Goal: Task Accomplishment & Management: Use online tool/utility

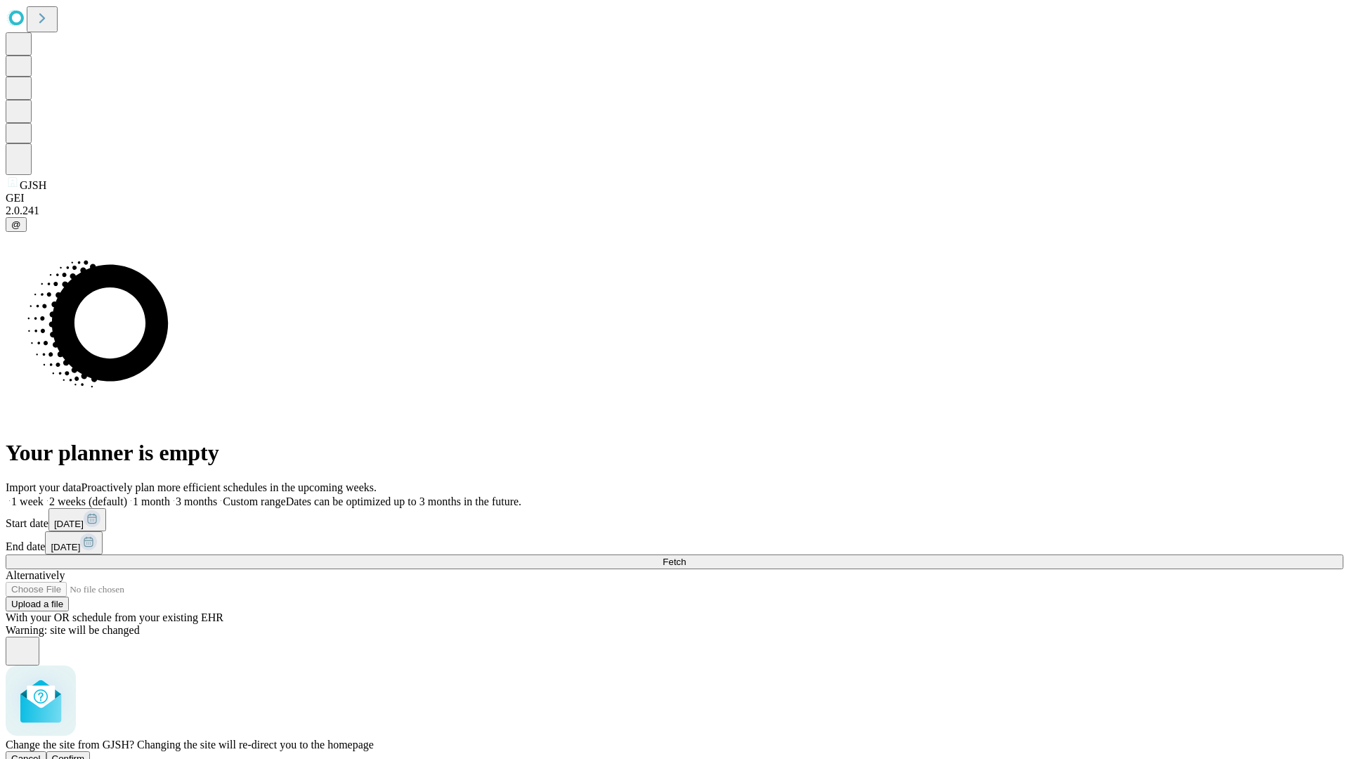
click at [85, 753] on span "Confirm" at bounding box center [68, 758] width 33 height 11
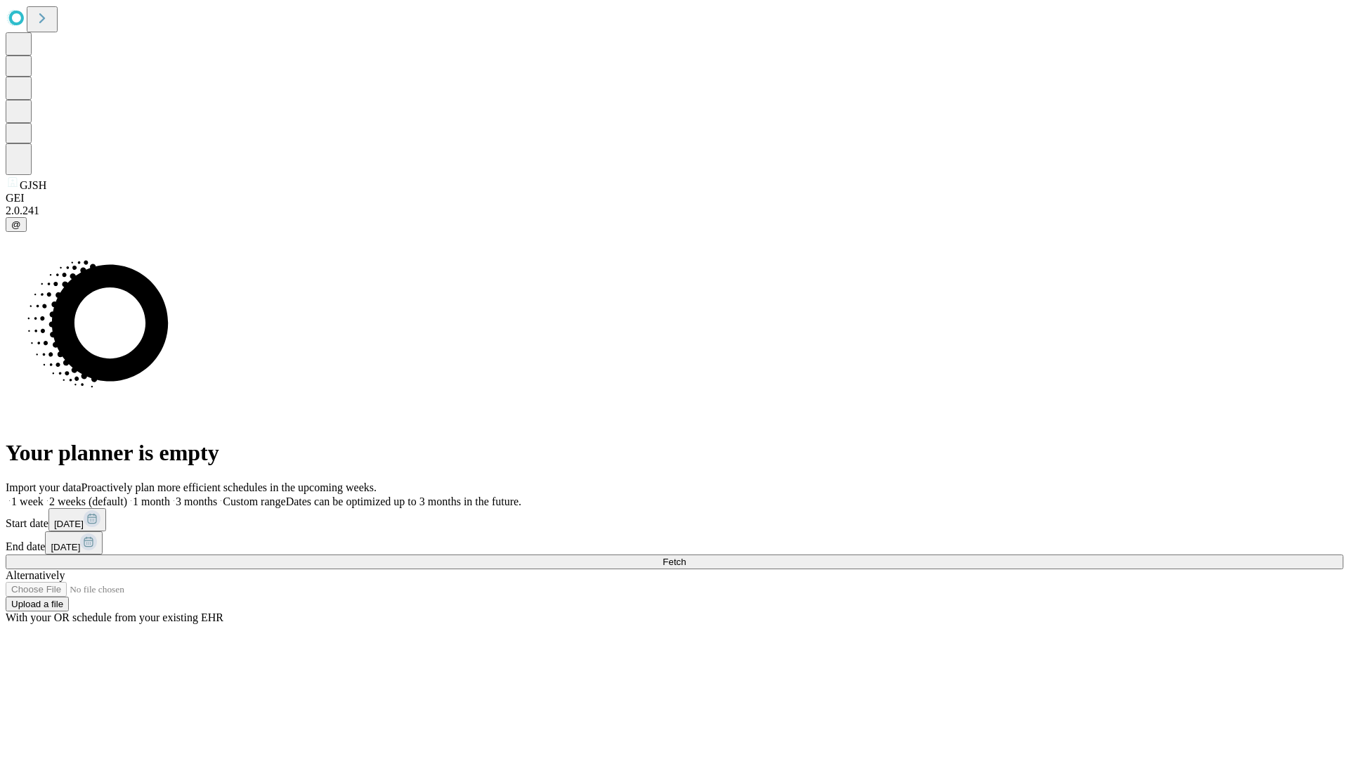
click at [44, 495] on label "1 week" at bounding box center [25, 501] width 38 height 12
click at [685, 556] on span "Fetch" at bounding box center [673, 561] width 23 height 11
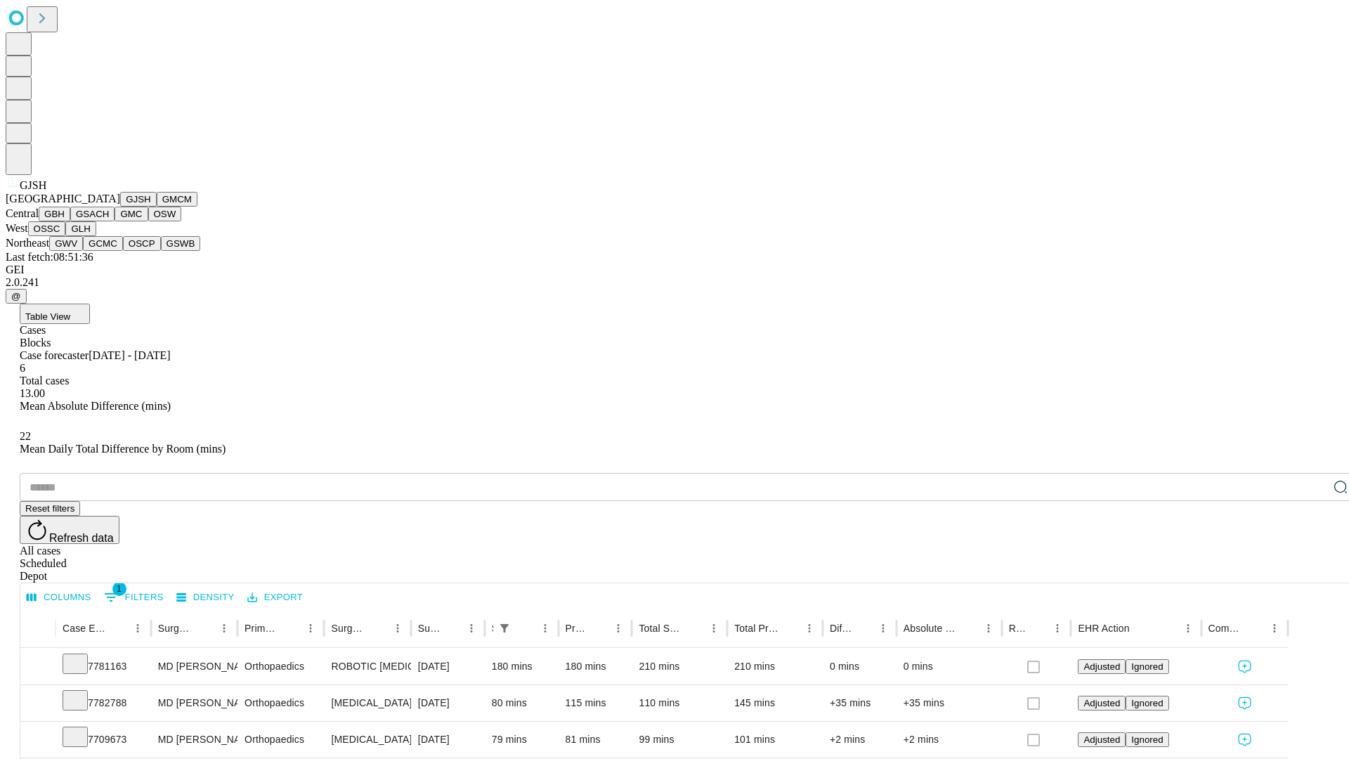
click at [157, 206] on button "GMCM" at bounding box center [177, 199] width 41 height 15
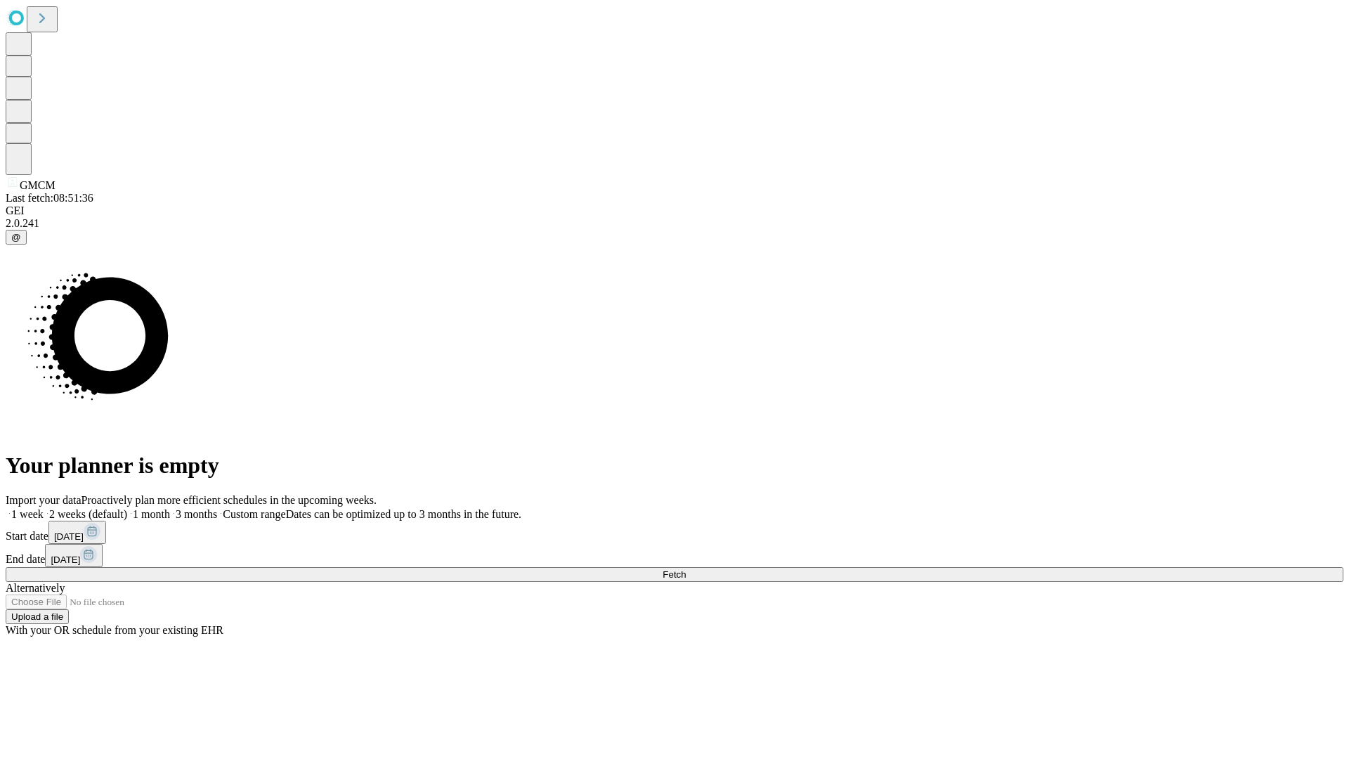
click at [44, 508] on label "1 week" at bounding box center [25, 514] width 38 height 12
click at [685, 569] on span "Fetch" at bounding box center [673, 574] width 23 height 11
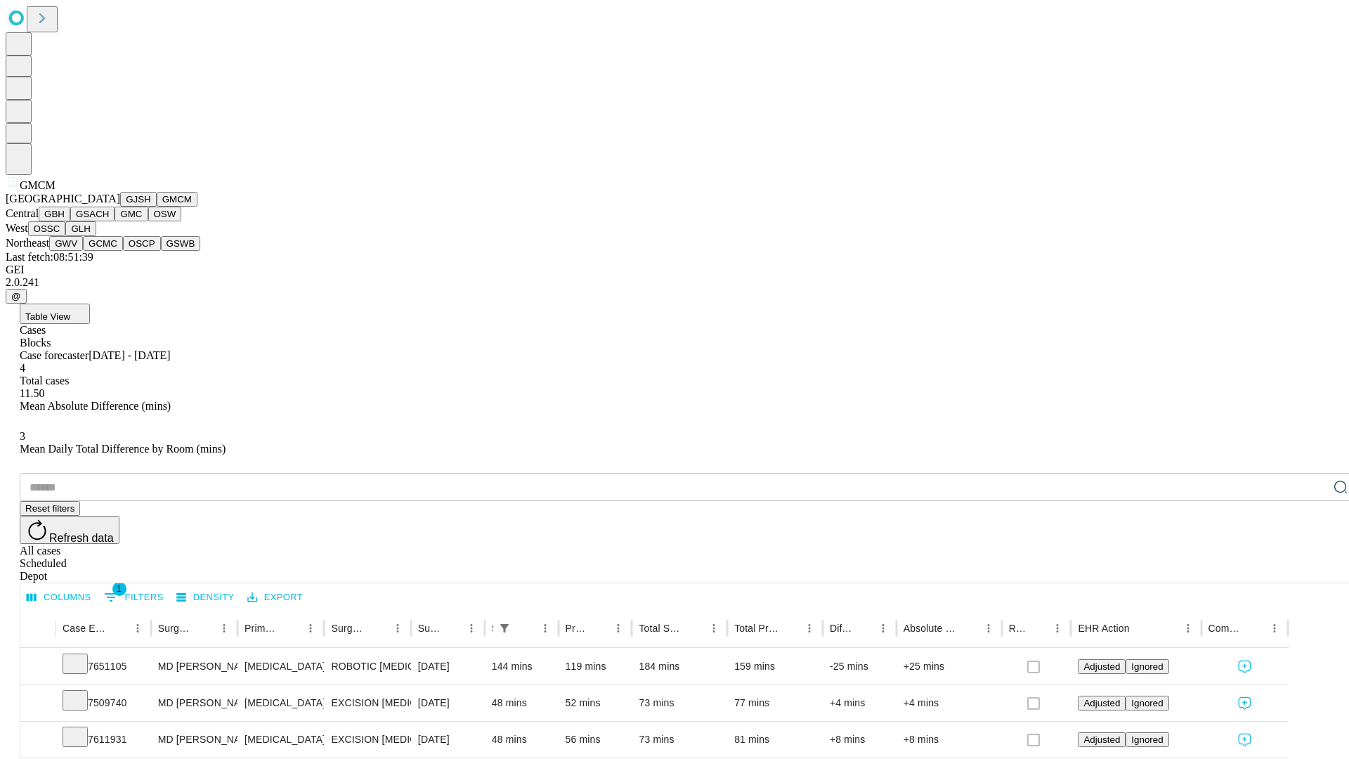
click at [70, 221] on button "GBH" at bounding box center [55, 213] width 32 height 15
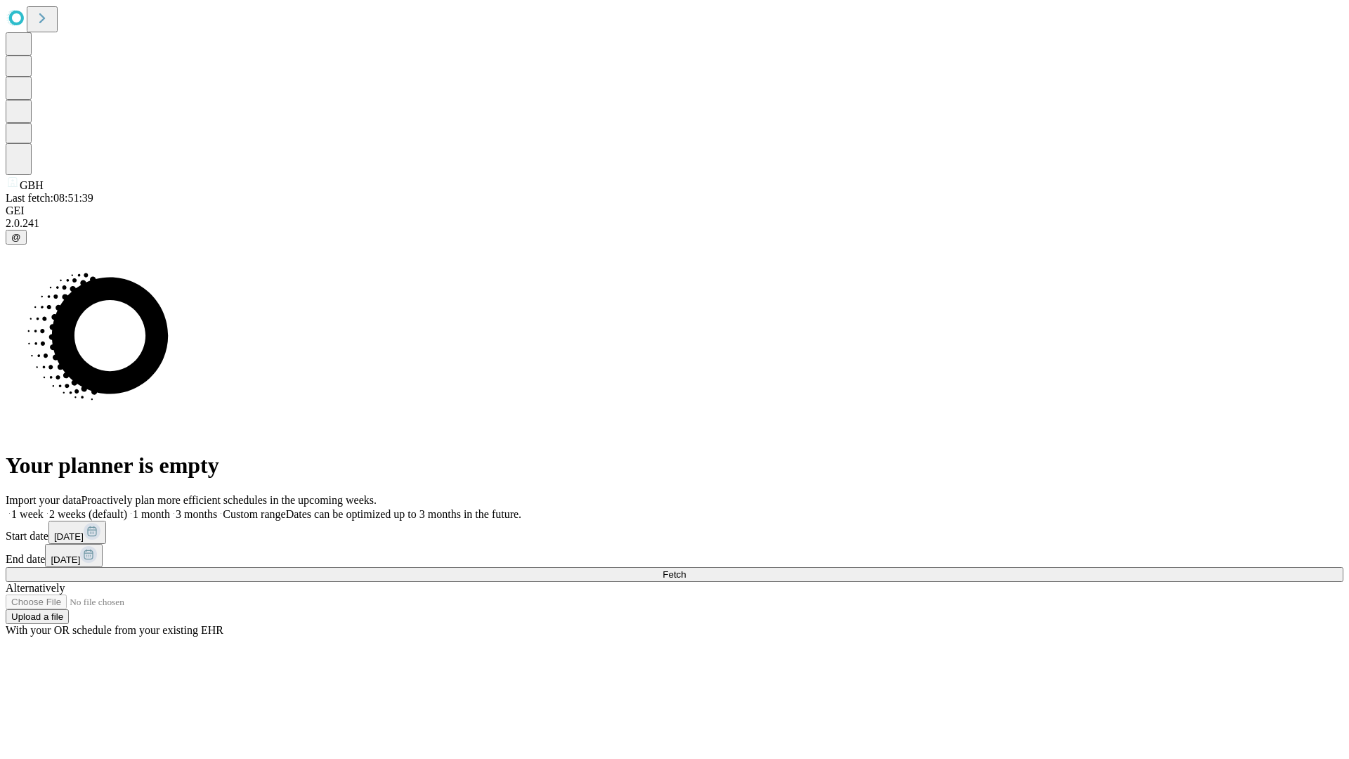
click at [685, 569] on span "Fetch" at bounding box center [673, 574] width 23 height 11
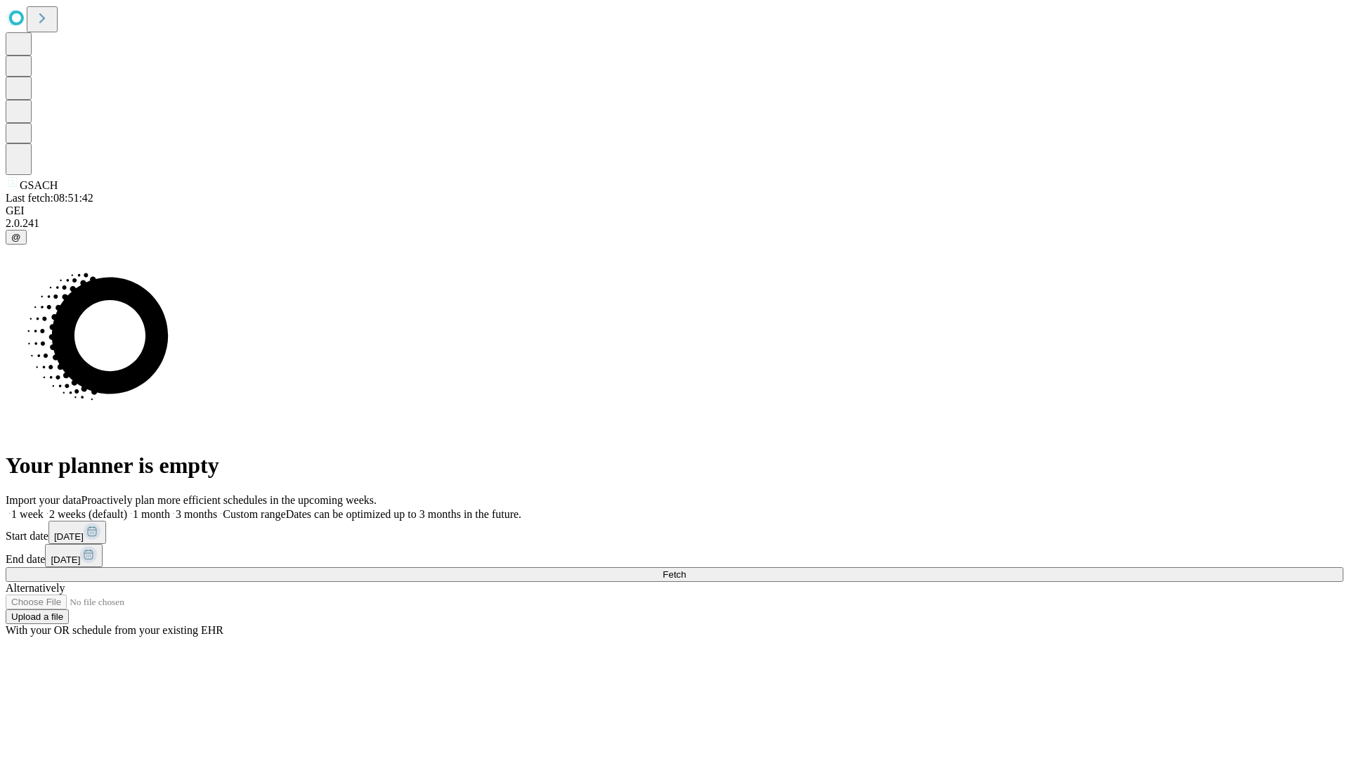
click at [44, 508] on label "1 week" at bounding box center [25, 514] width 38 height 12
click at [685, 569] on span "Fetch" at bounding box center [673, 574] width 23 height 11
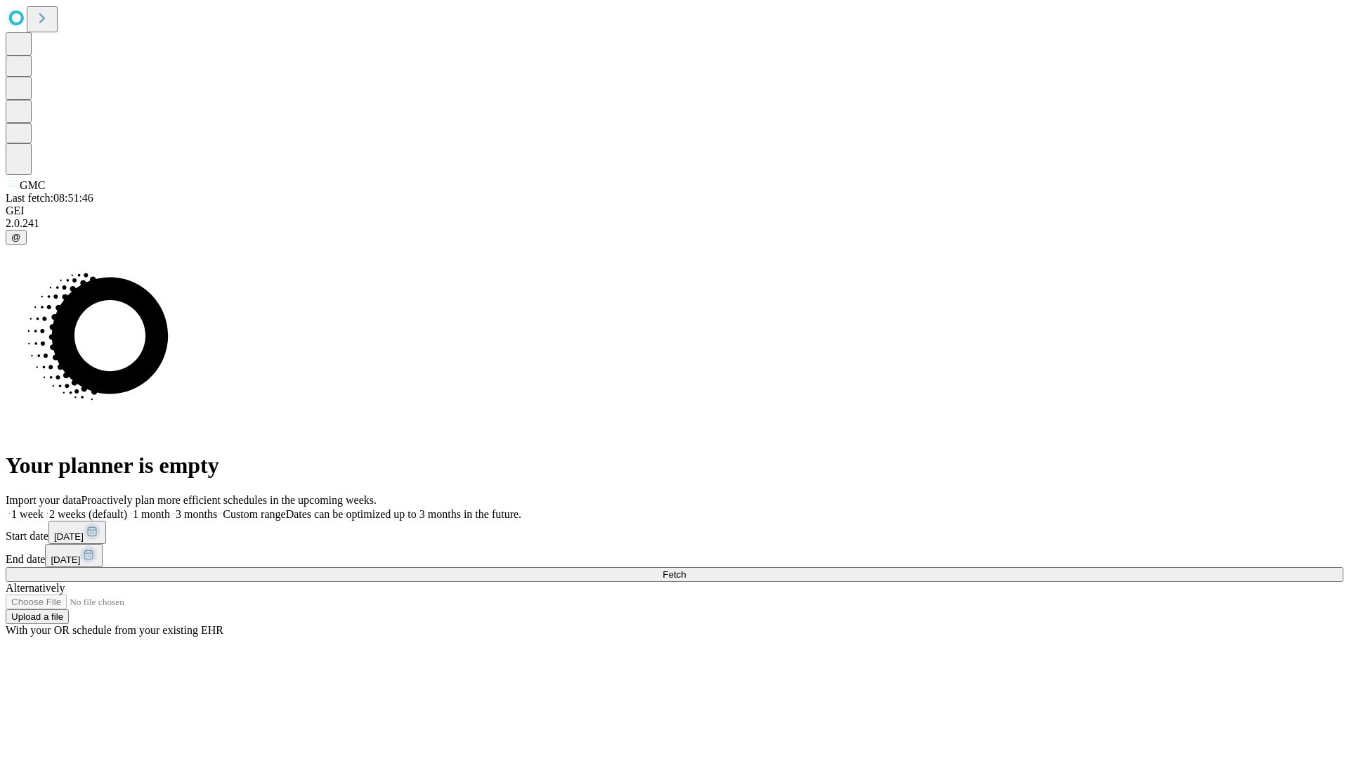
click at [44, 508] on label "1 week" at bounding box center [25, 514] width 38 height 12
click at [685, 569] on span "Fetch" at bounding box center [673, 574] width 23 height 11
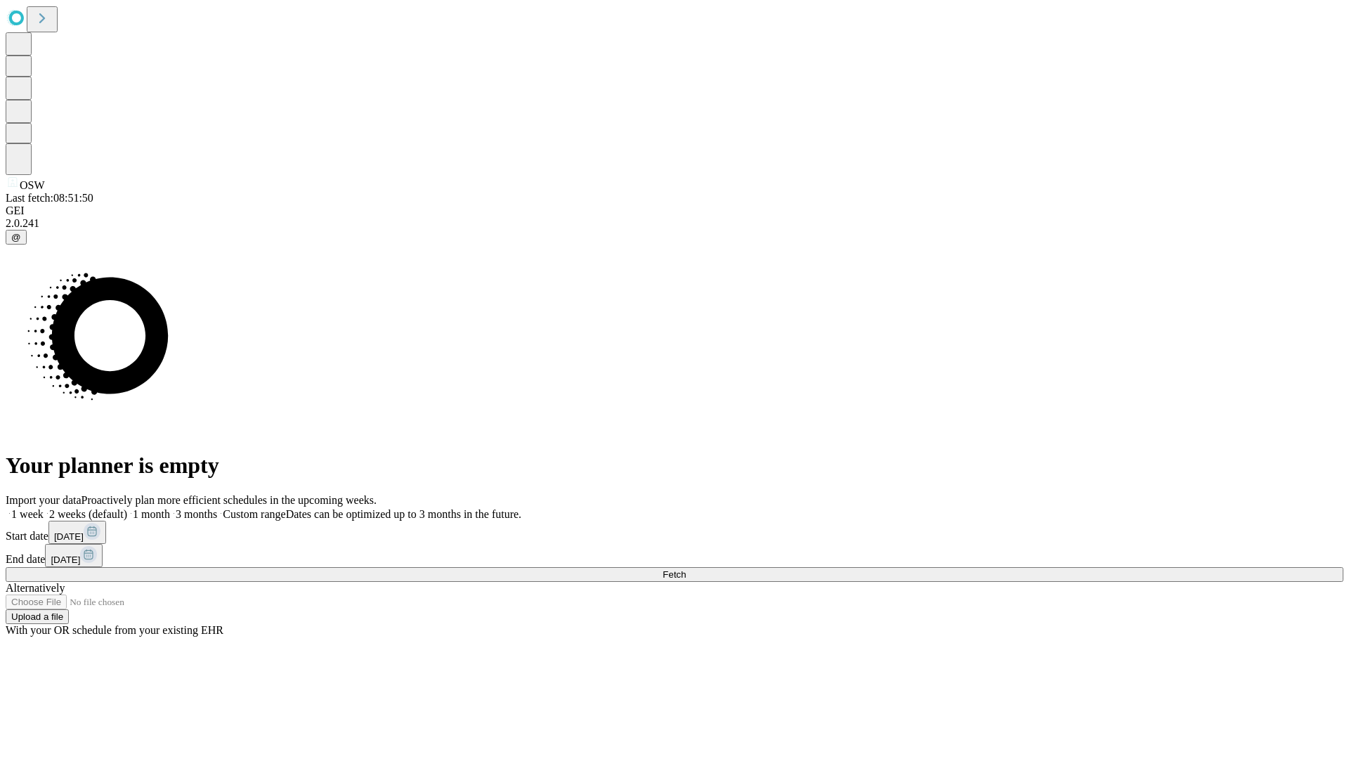
click at [44, 508] on label "1 week" at bounding box center [25, 514] width 38 height 12
click at [685, 569] on span "Fetch" at bounding box center [673, 574] width 23 height 11
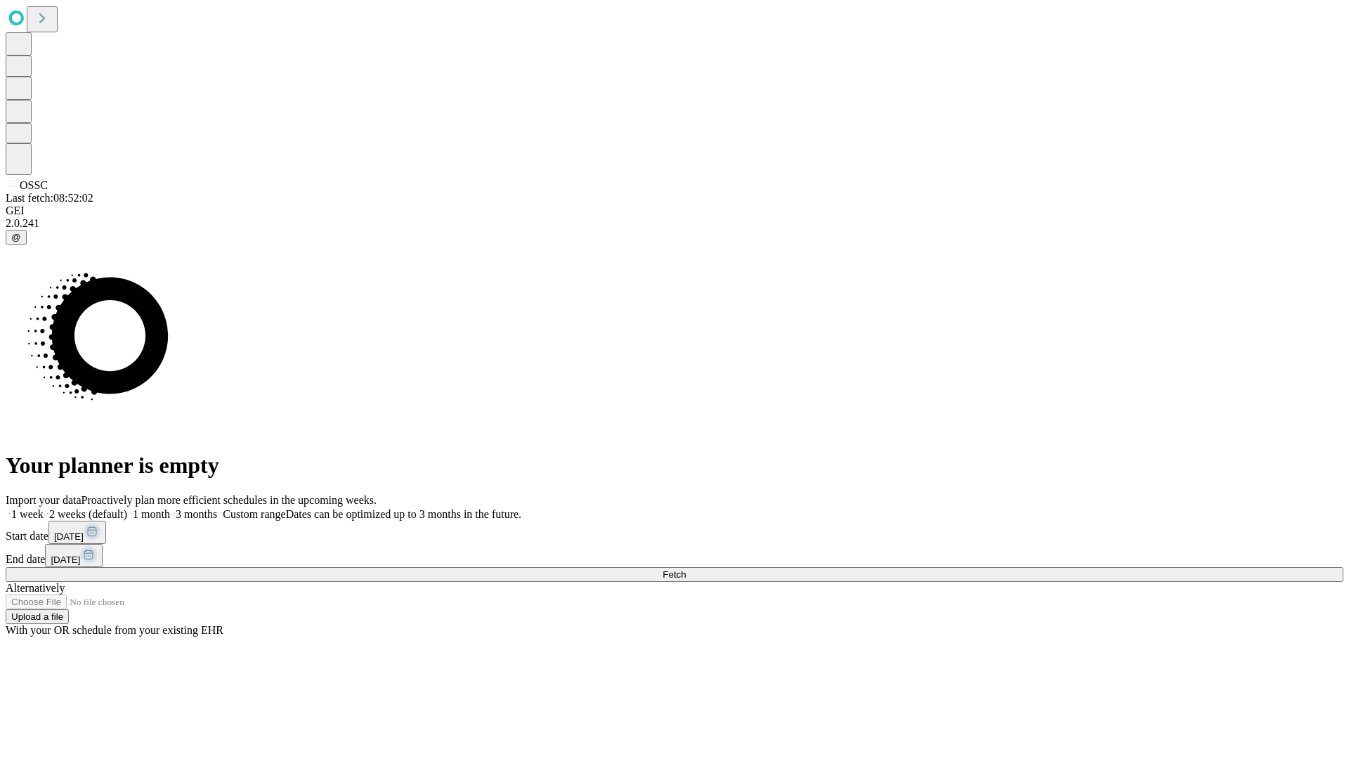
click at [44, 508] on label "1 week" at bounding box center [25, 514] width 38 height 12
click at [685, 569] on span "Fetch" at bounding box center [673, 574] width 23 height 11
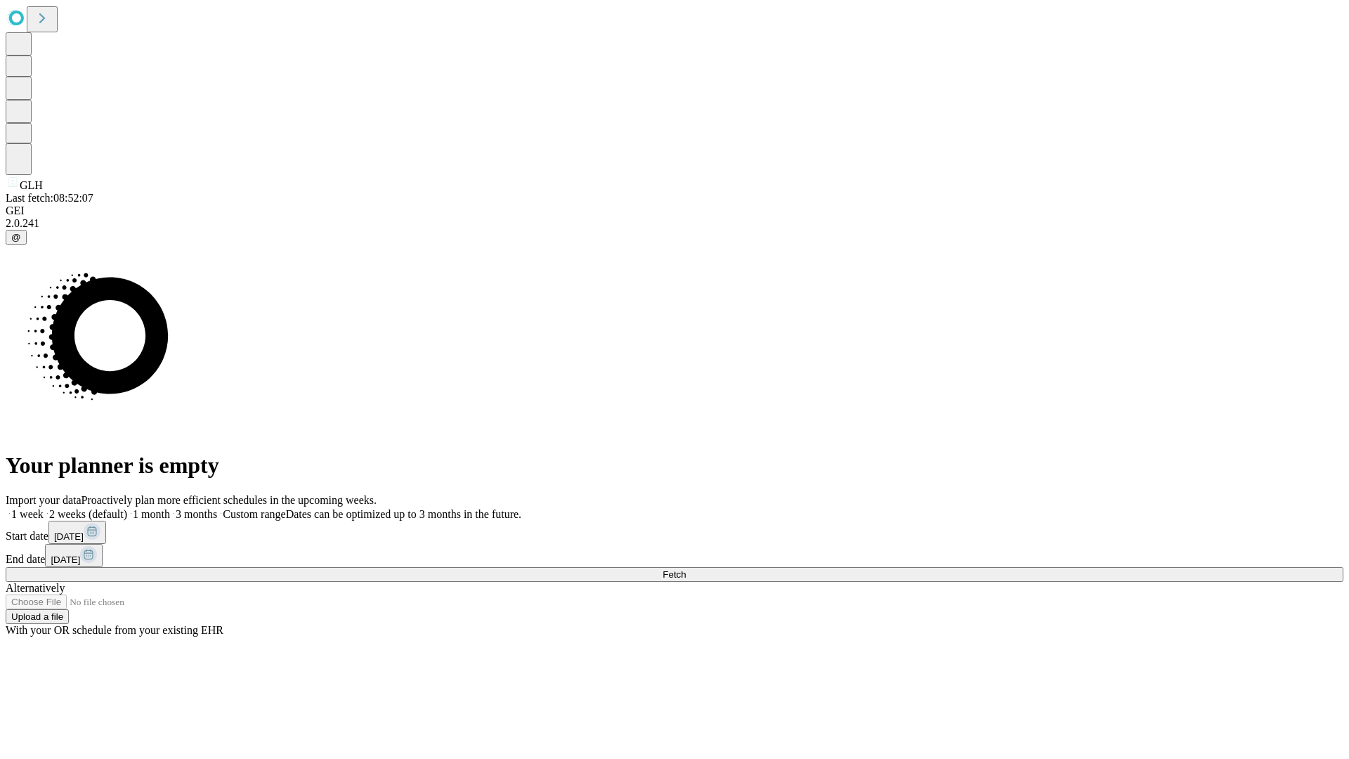
click at [44, 508] on label "1 week" at bounding box center [25, 514] width 38 height 12
click at [685, 569] on span "Fetch" at bounding box center [673, 574] width 23 height 11
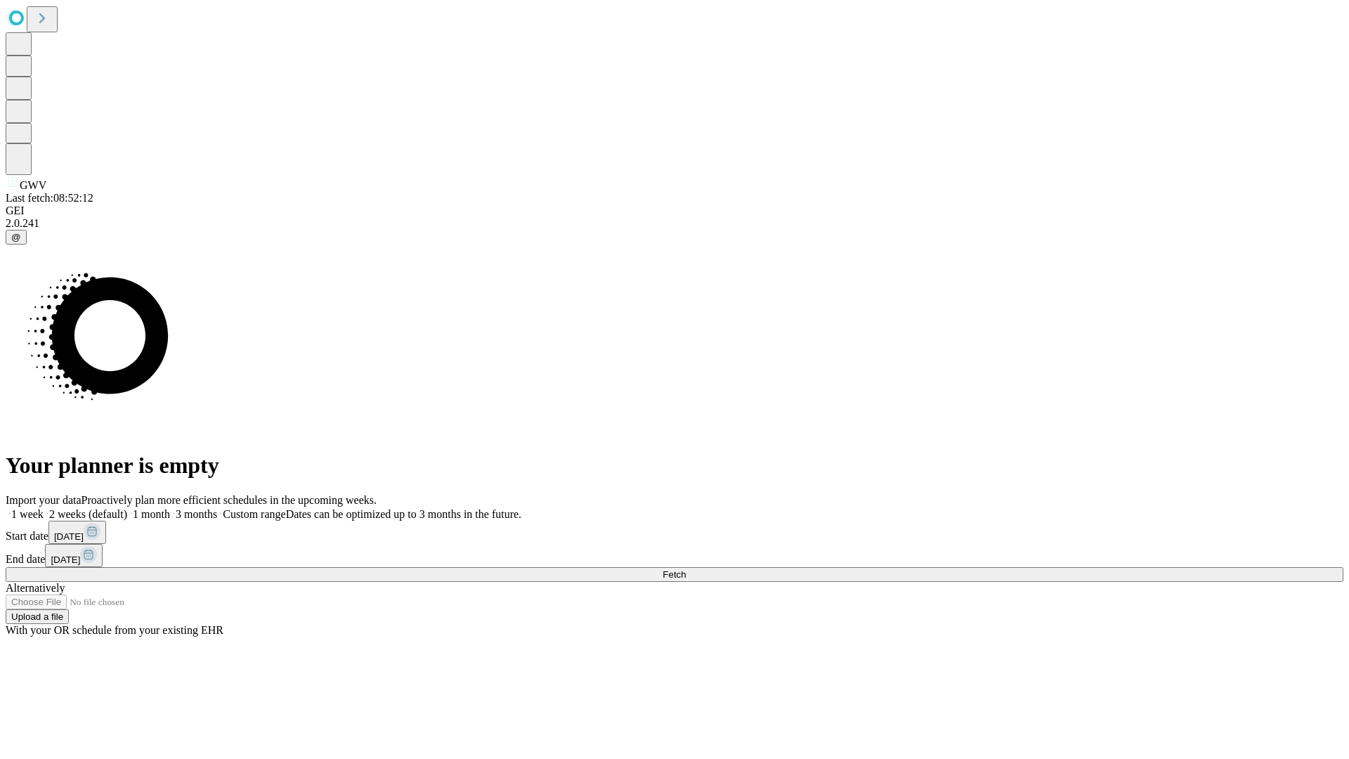
click at [44, 508] on label "1 week" at bounding box center [25, 514] width 38 height 12
click at [685, 569] on span "Fetch" at bounding box center [673, 574] width 23 height 11
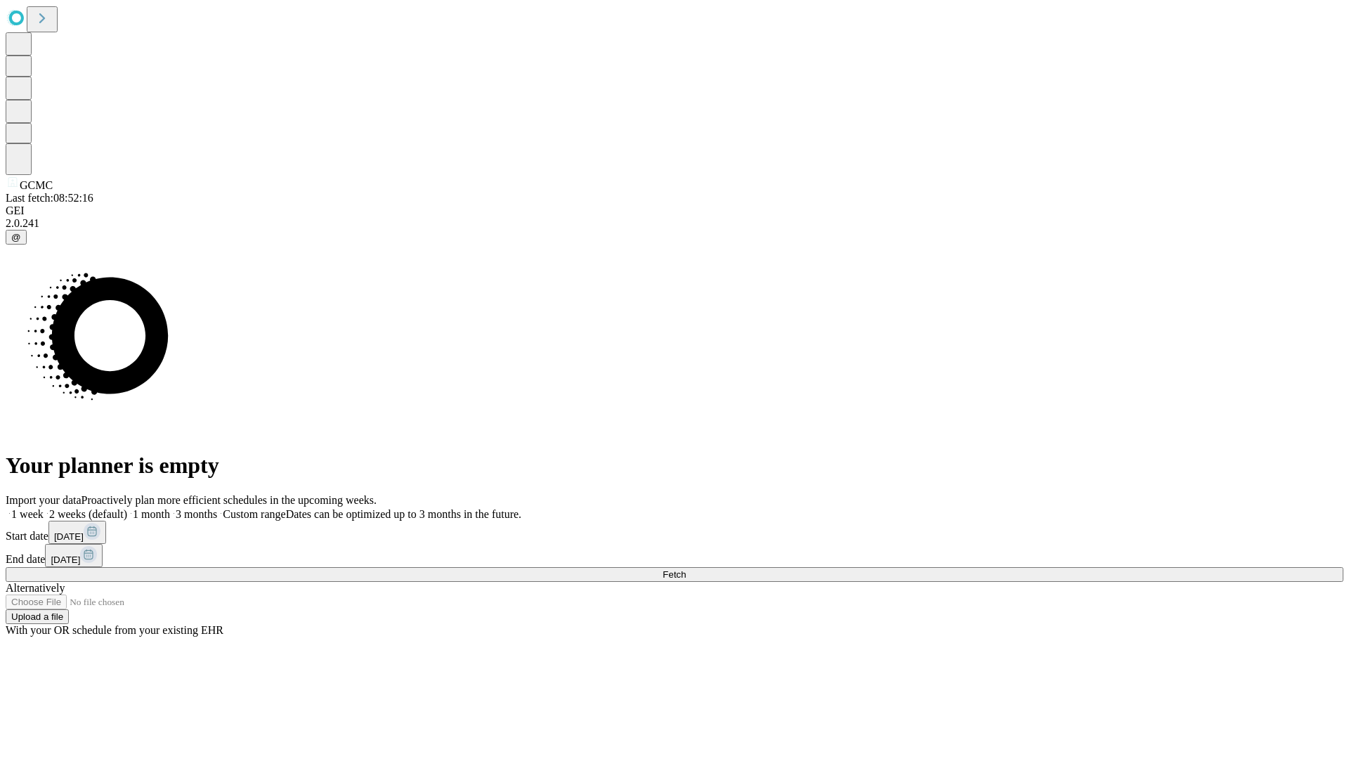
click at [685, 569] on span "Fetch" at bounding box center [673, 574] width 23 height 11
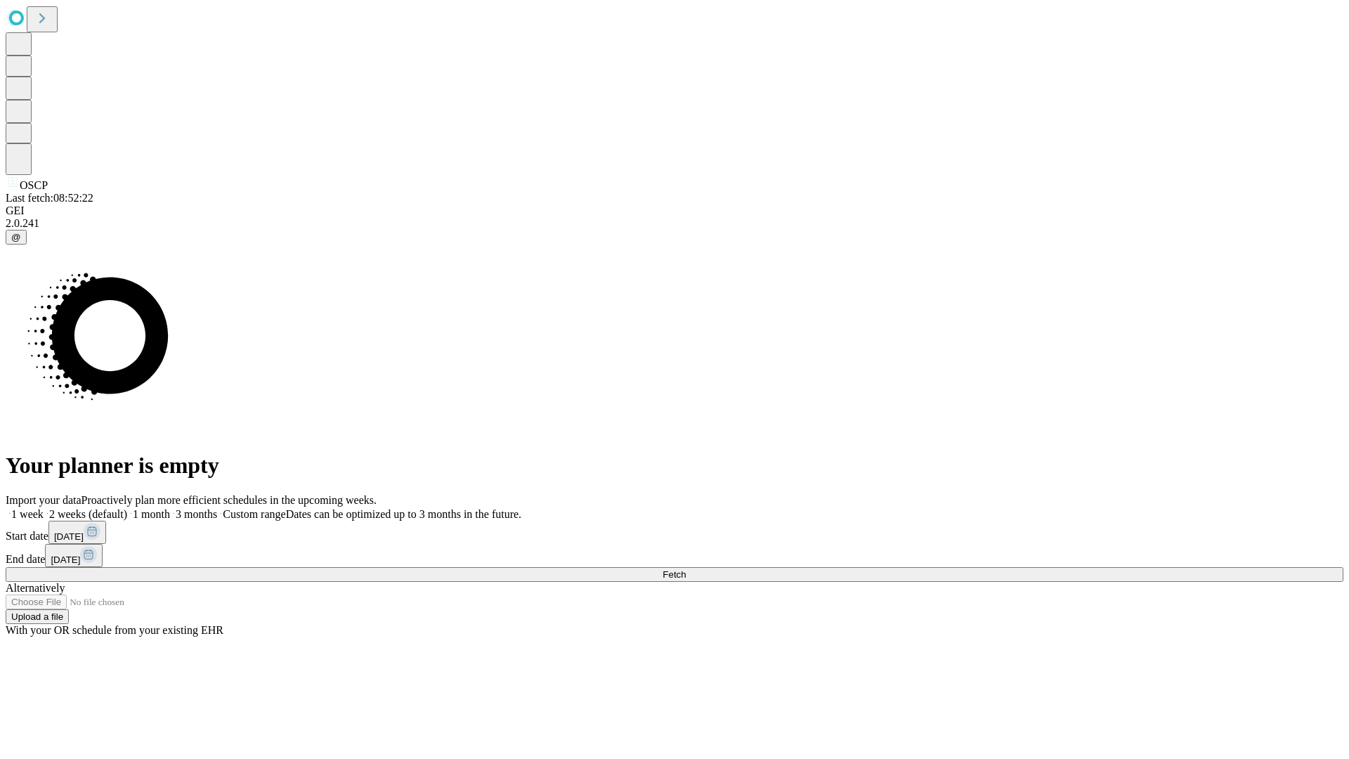
click at [44, 508] on label "1 week" at bounding box center [25, 514] width 38 height 12
click at [685, 569] on span "Fetch" at bounding box center [673, 574] width 23 height 11
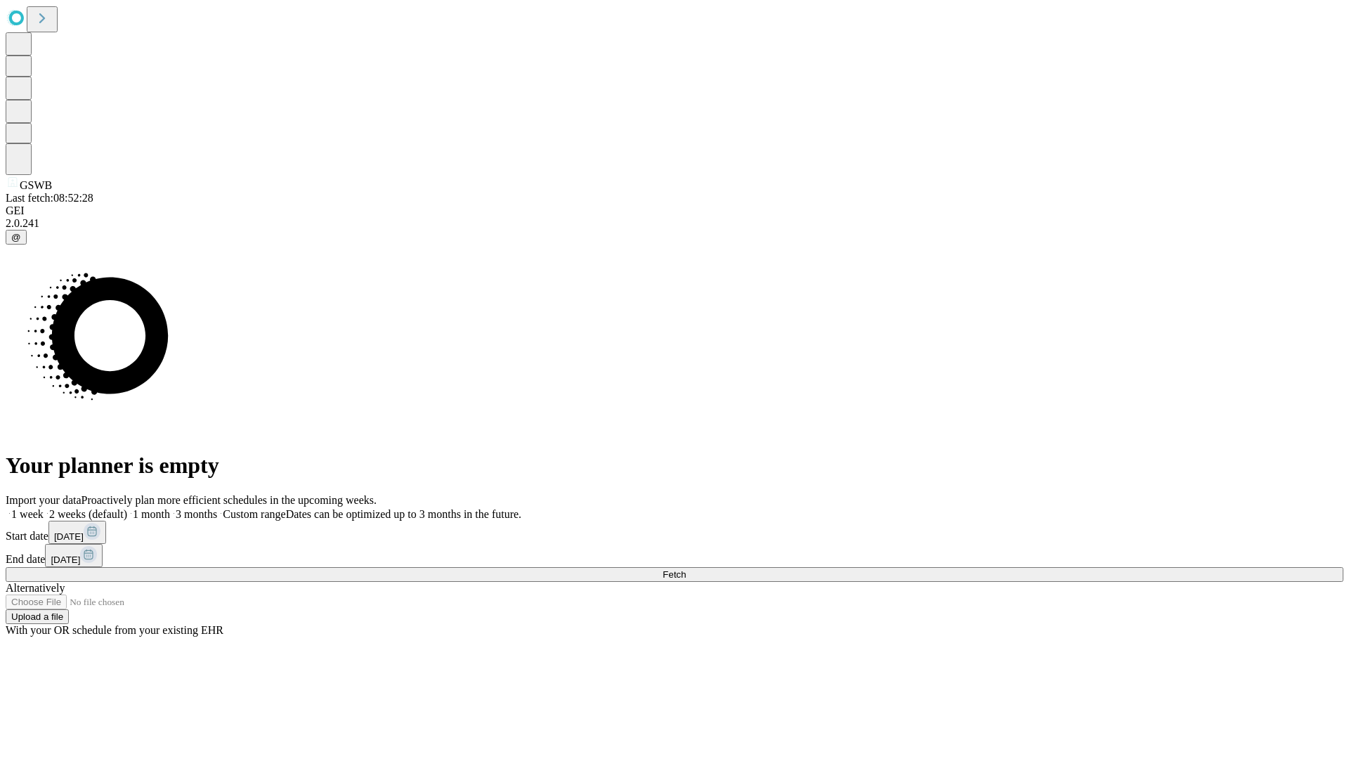
click at [44, 508] on label "1 week" at bounding box center [25, 514] width 38 height 12
click at [685, 569] on span "Fetch" at bounding box center [673, 574] width 23 height 11
